Goal: Transaction & Acquisition: Purchase product/service

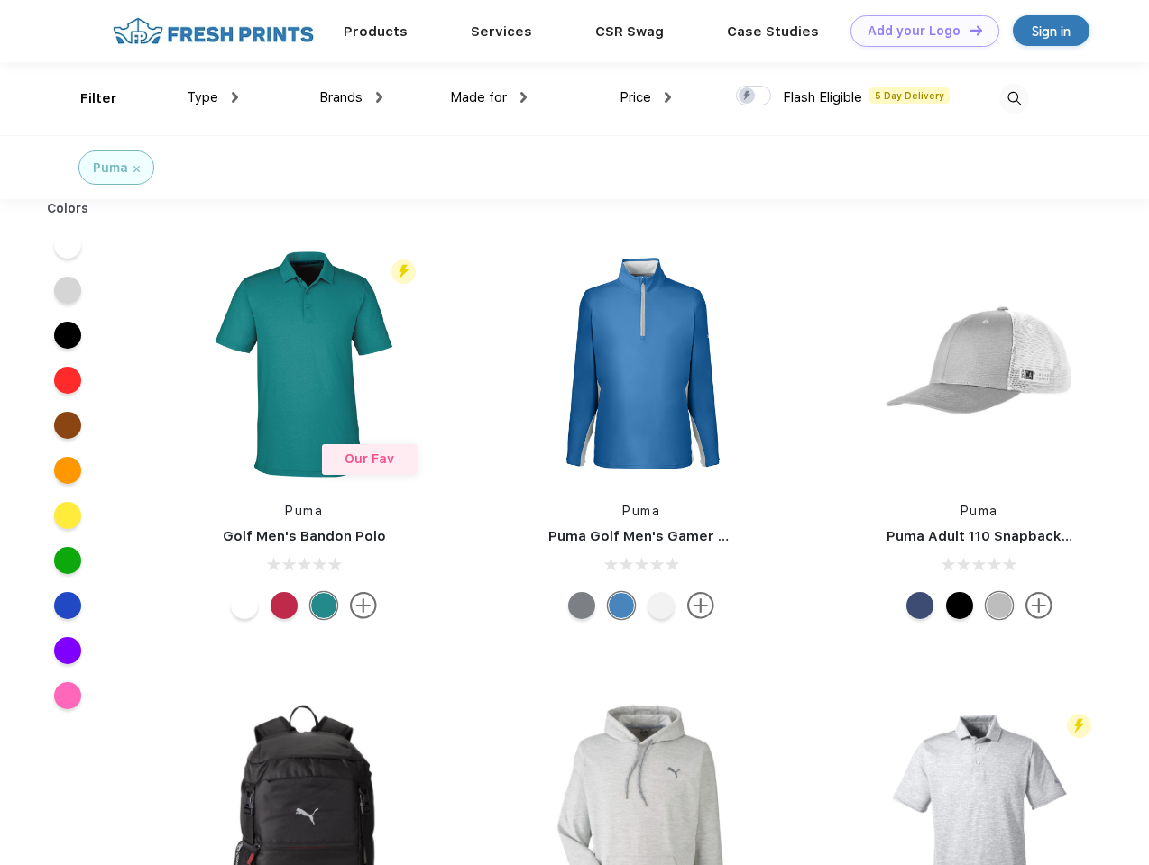
click at [918, 31] on link "Add your Logo Design Tool" at bounding box center [924, 31] width 149 height 32
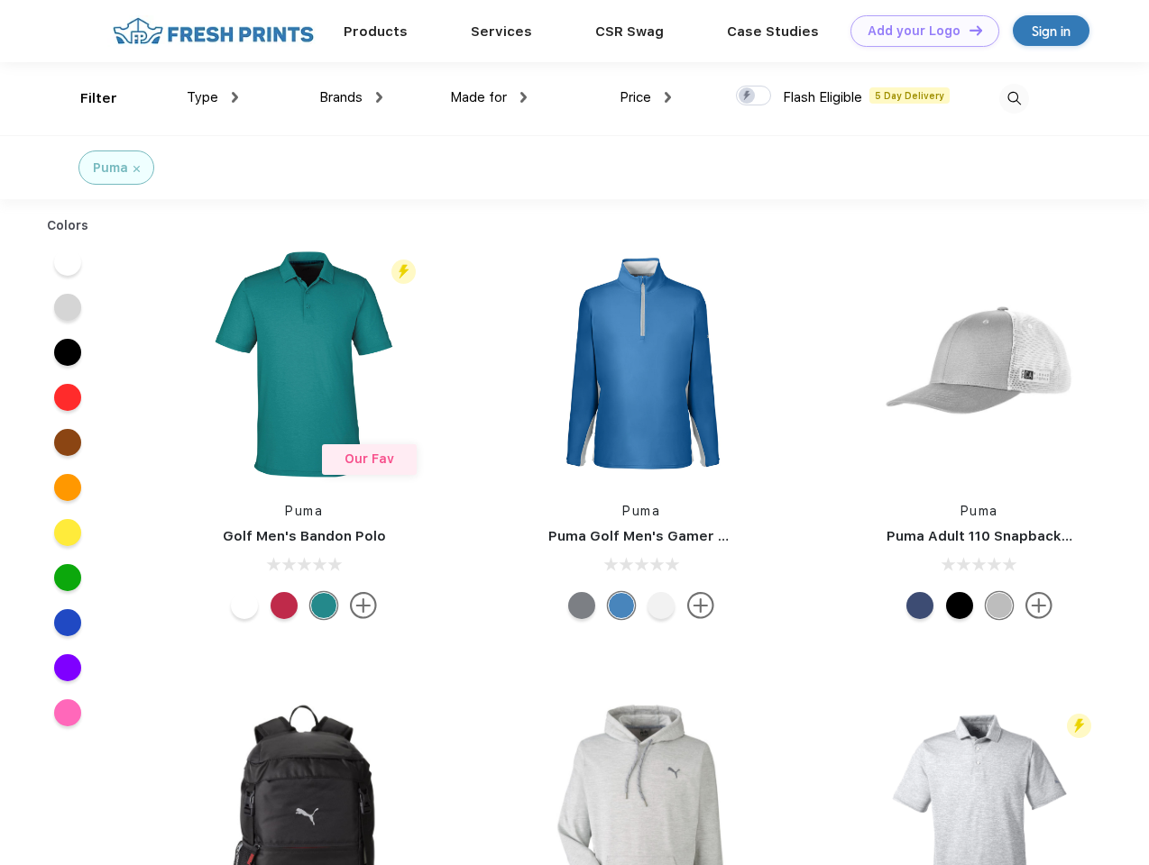
click at [0, 0] on div "Design Tool" at bounding box center [0, 0] width 0 height 0
click at [967, 30] on link "Add your Logo Design Tool" at bounding box center [924, 31] width 149 height 32
click at [87, 98] on div "Filter" at bounding box center [98, 98] width 37 height 21
click at [213, 97] on span "Type" at bounding box center [203, 97] width 32 height 16
click at [351, 97] on span "Brands" at bounding box center [340, 97] width 43 height 16
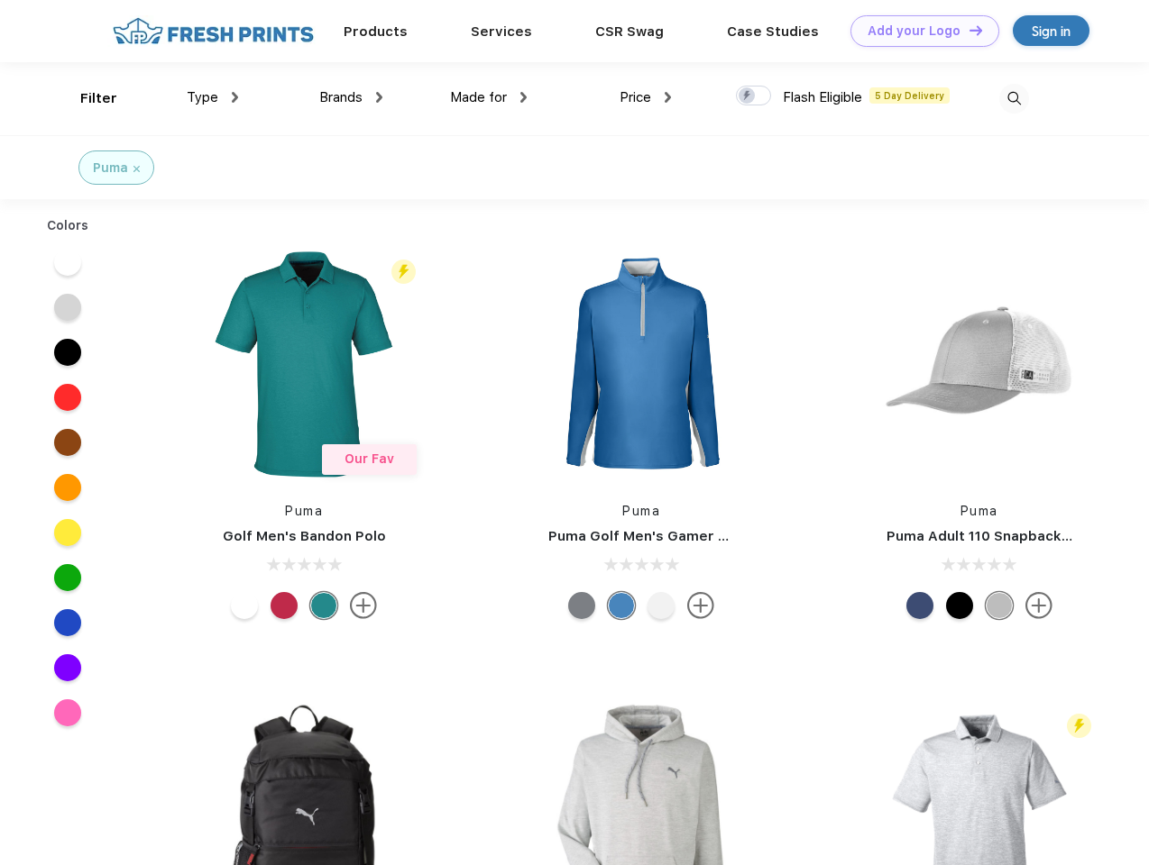
click at [489, 97] on span "Made for" at bounding box center [478, 97] width 57 height 16
click at [646, 97] on span "Price" at bounding box center [635, 97] width 32 height 16
click at [754, 96] on div at bounding box center [753, 96] width 35 height 20
click at [747, 96] on input "checkbox" at bounding box center [742, 91] width 12 height 12
click at [1013, 98] on img at bounding box center [1014, 99] width 30 height 30
